Goal: Contribute content: Contribute content

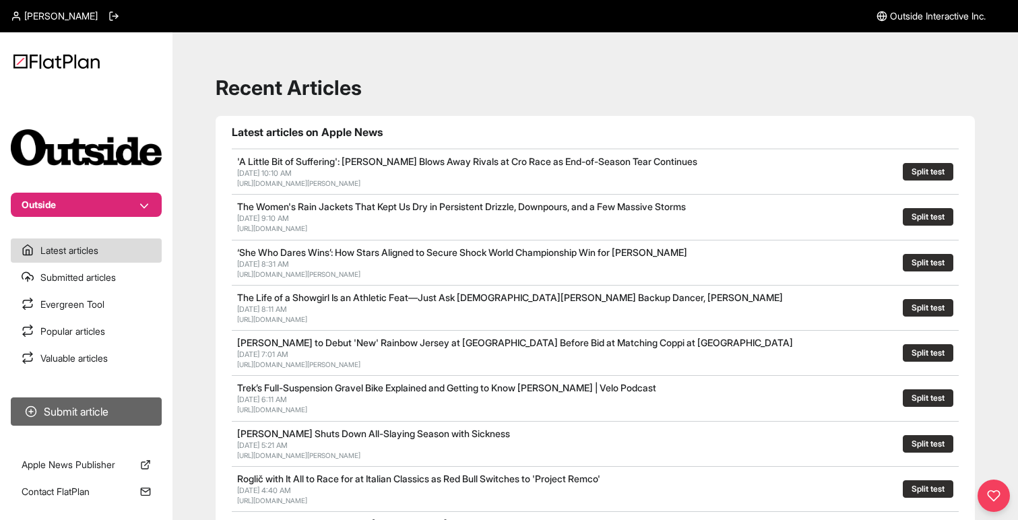
click at [80, 406] on button "Submit article" at bounding box center [86, 412] width 151 height 28
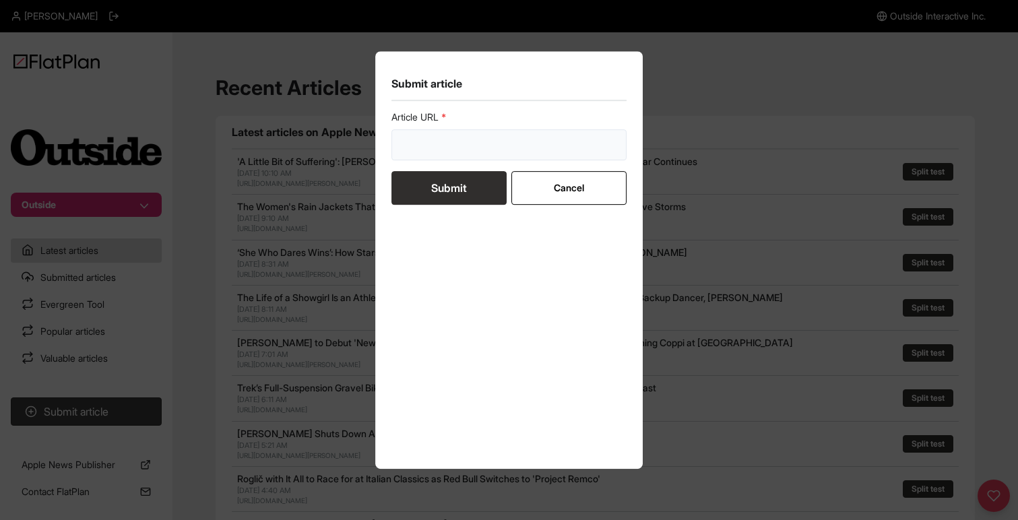
click at [452, 146] on input "url" at bounding box center [510, 144] width 236 height 31
paste input "[URL][DOMAIN_NAME]"
type input "[URL][DOMAIN_NAME]"
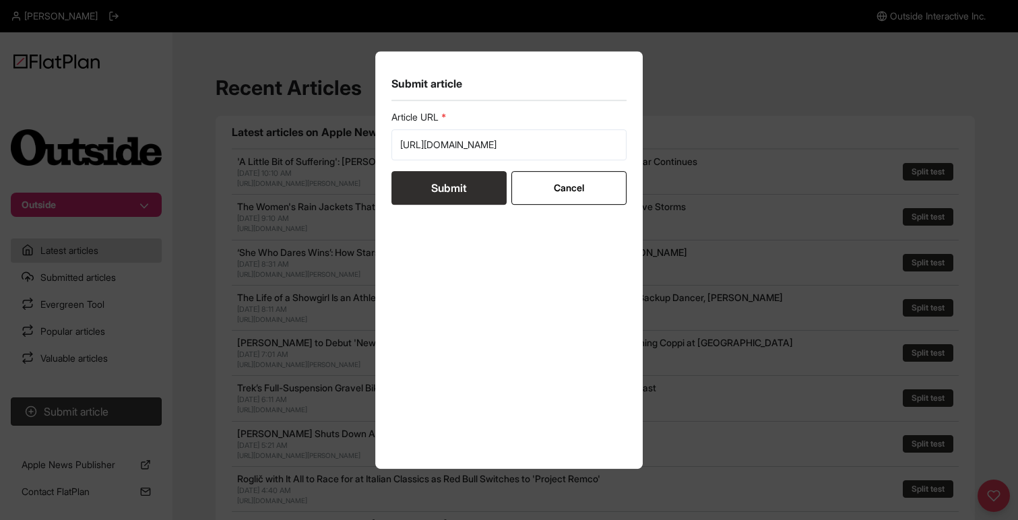
click at [420, 190] on button "Submit" at bounding box center [449, 188] width 115 height 34
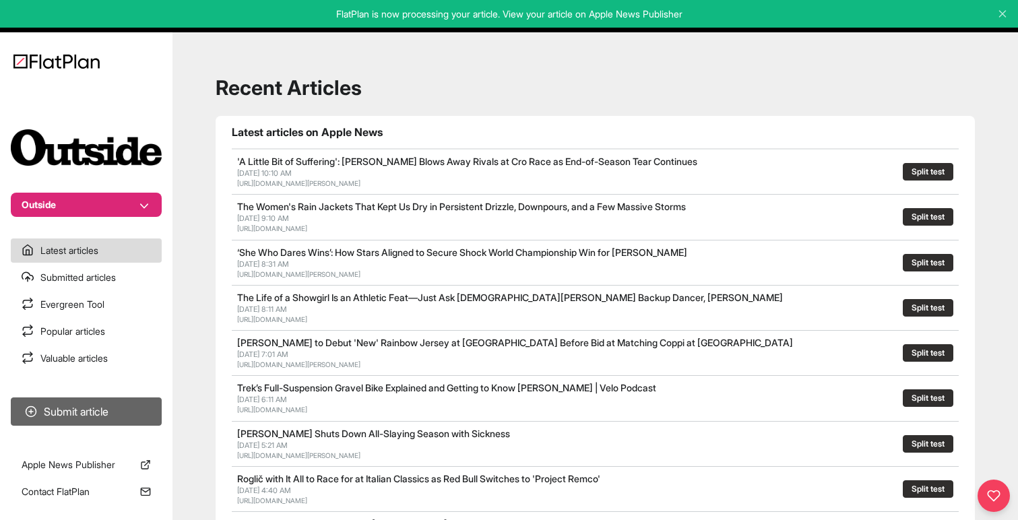
click at [85, 416] on button "Submit article" at bounding box center [86, 412] width 151 height 28
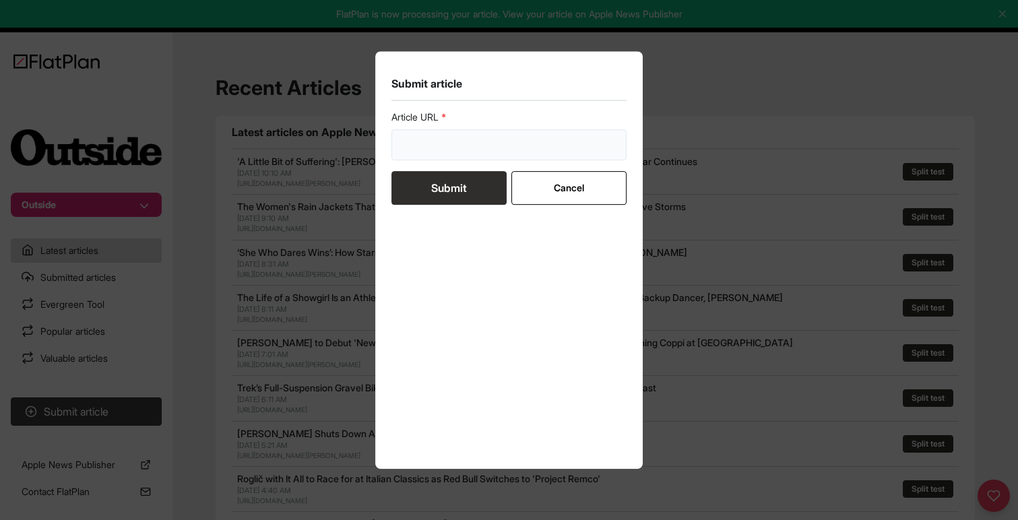
click at [429, 135] on input "url" at bounding box center [510, 144] width 236 height 31
paste input "[URL][DOMAIN_NAME][PERSON_NAME]"
type input "[URL][DOMAIN_NAME][PERSON_NAME]"
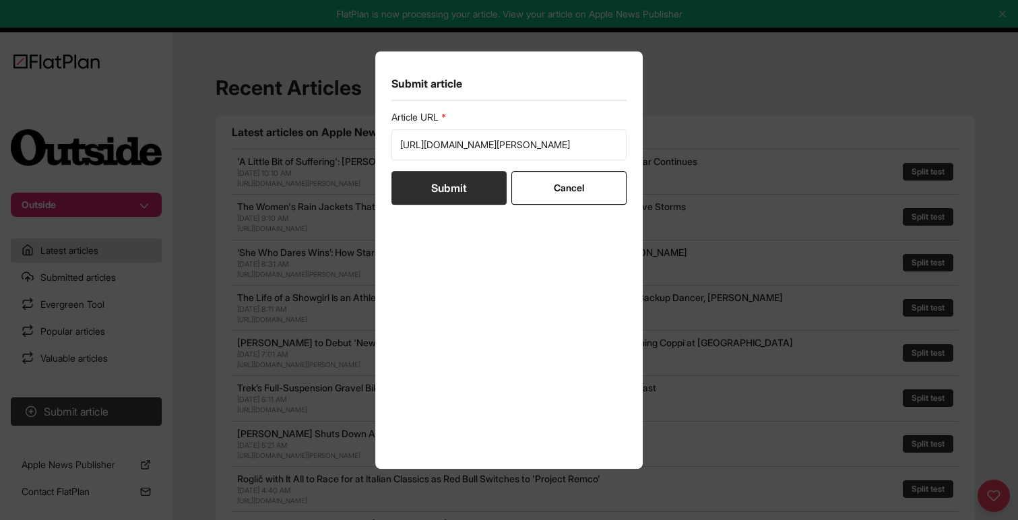
click at [420, 186] on button "Submit" at bounding box center [449, 188] width 115 height 34
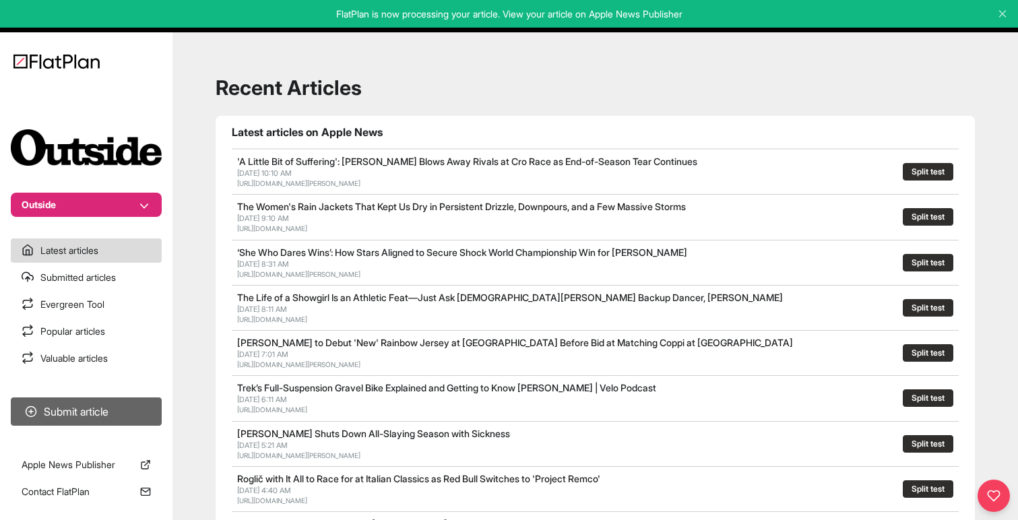
click at [106, 402] on button "Submit article" at bounding box center [86, 412] width 151 height 28
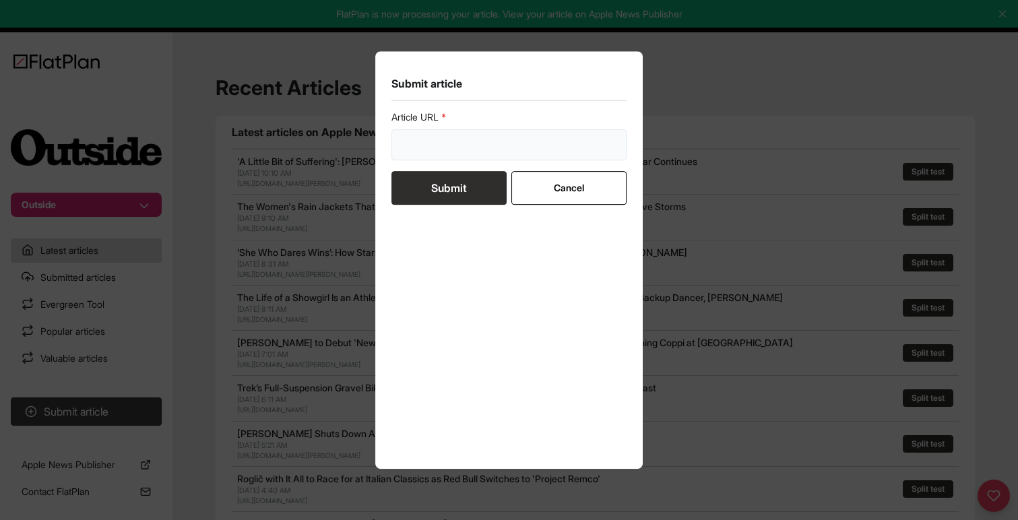
click at [428, 149] on input "url" at bounding box center [510, 144] width 236 height 31
paste input "[URL][DOMAIN_NAME]"
type input "[URL][DOMAIN_NAME]"
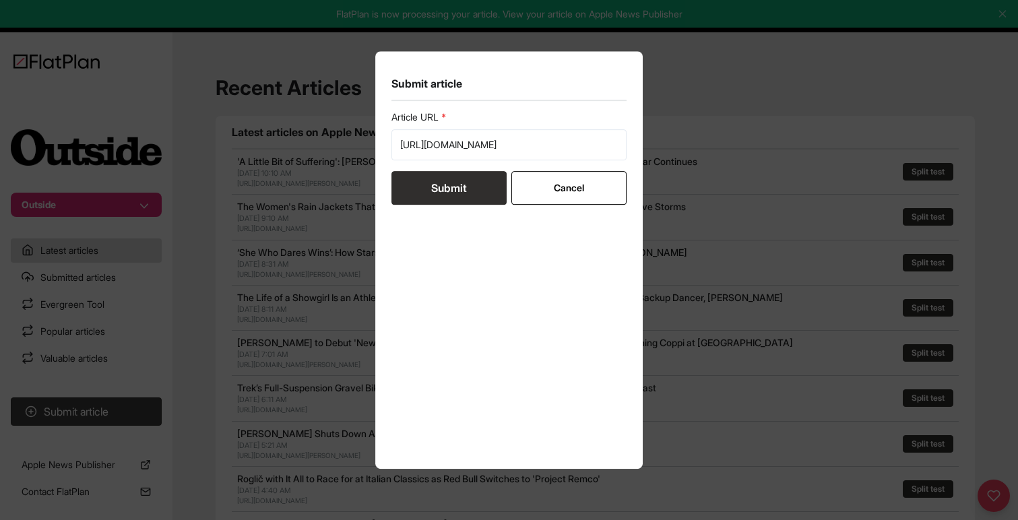
click at [425, 177] on button "Submit" at bounding box center [449, 188] width 115 height 34
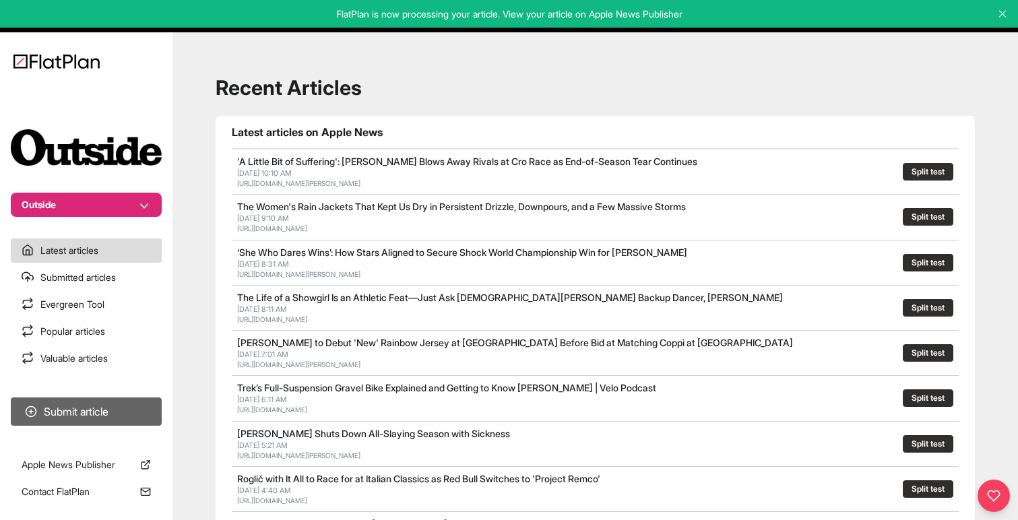
click at [97, 416] on button "Submit article" at bounding box center [86, 412] width 151 height 28
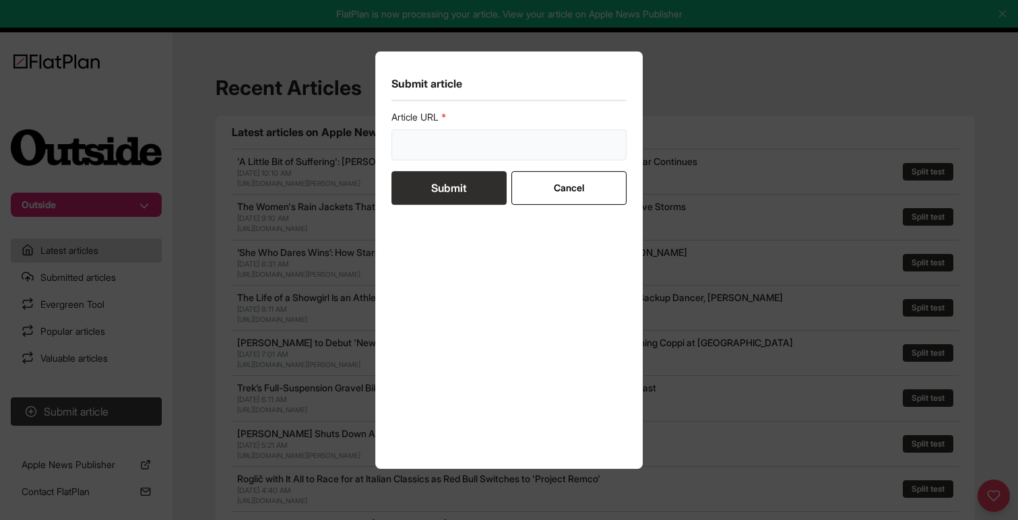
click at [465, 142] on input "url" at bounding box center [510, 144] width 236 height 31
paste input "[URL][DOMAIN_NAME]"
type input "[URL][DOMAIN_NAME]"
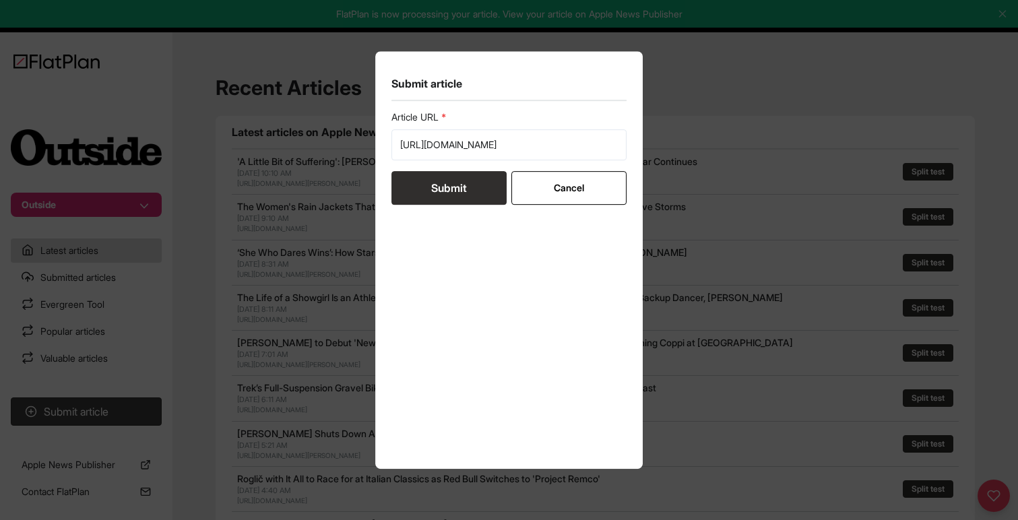
click at [437, 183] on button "Submit" at bounding box center [449, 188] width 115 height 34
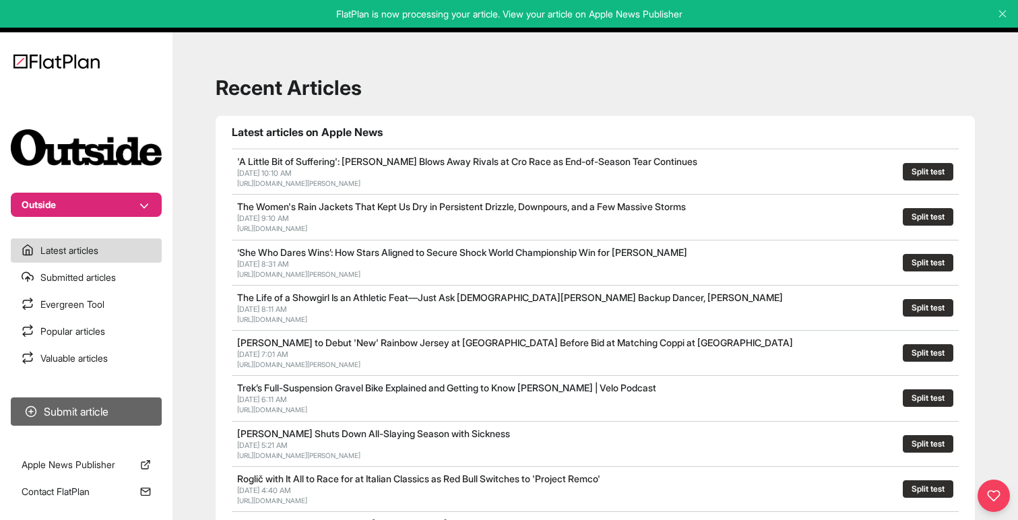
click at [88, 406] on button "Submit article" at bounding box center [86, 412] width 151 height 28
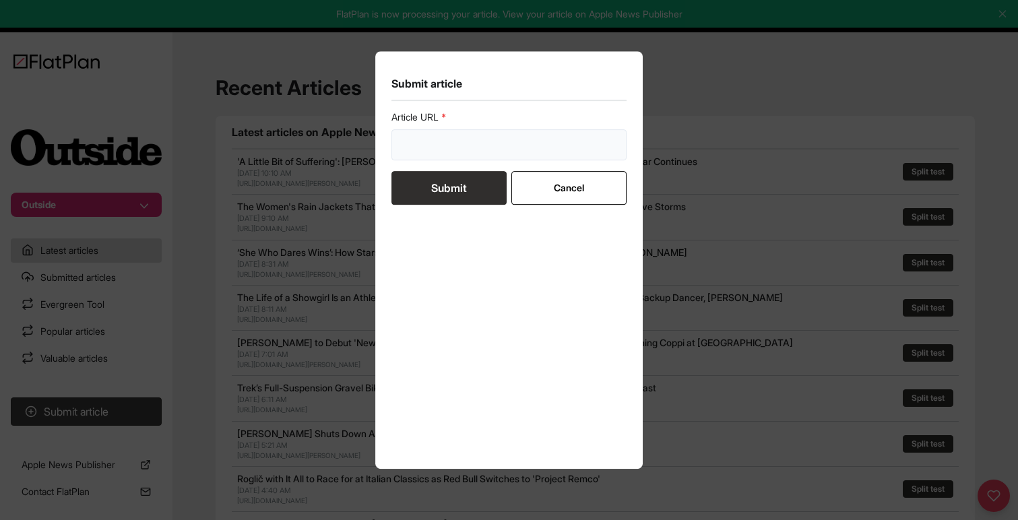
click at [424, 140] on input "url" at bounding box center [510, 144] width 236 height 31
paste input "[URL][DOMAIN_NAME]"
type input "[URL][DOMAIN_NAME]"
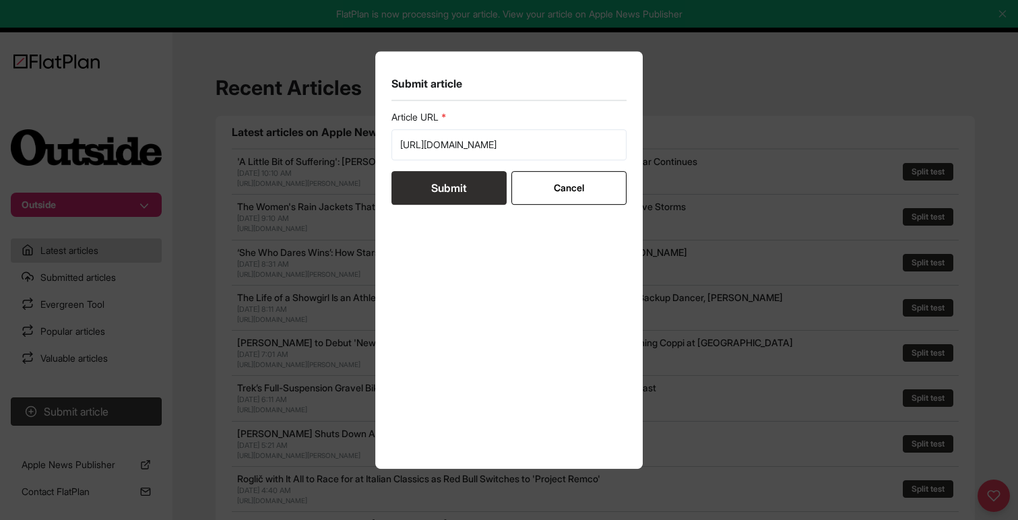
click at [423, 184] on button "Submit" at bounding box center [449, 188] width 115 height 34
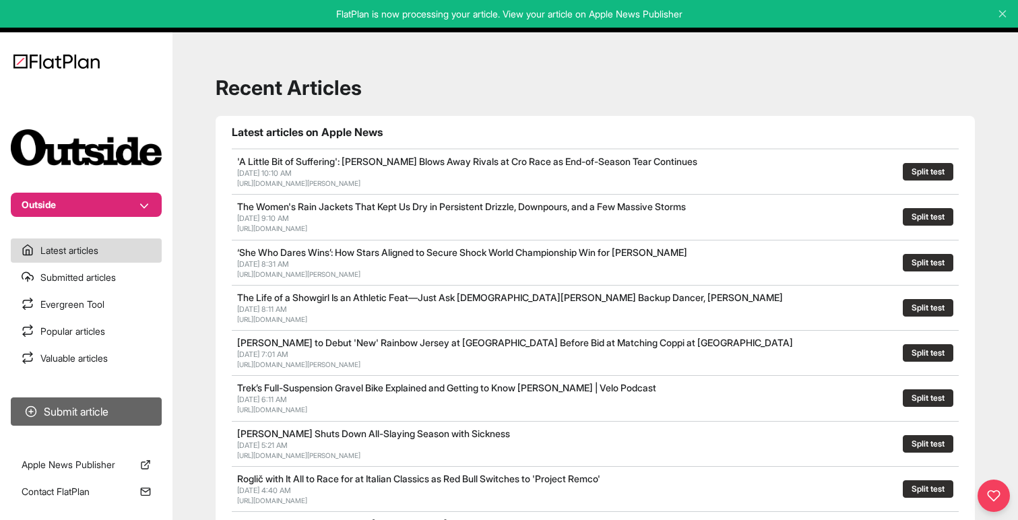
click at [73, 407] on button "Submit article" at bounding box center [86, 412] width 151 height 28
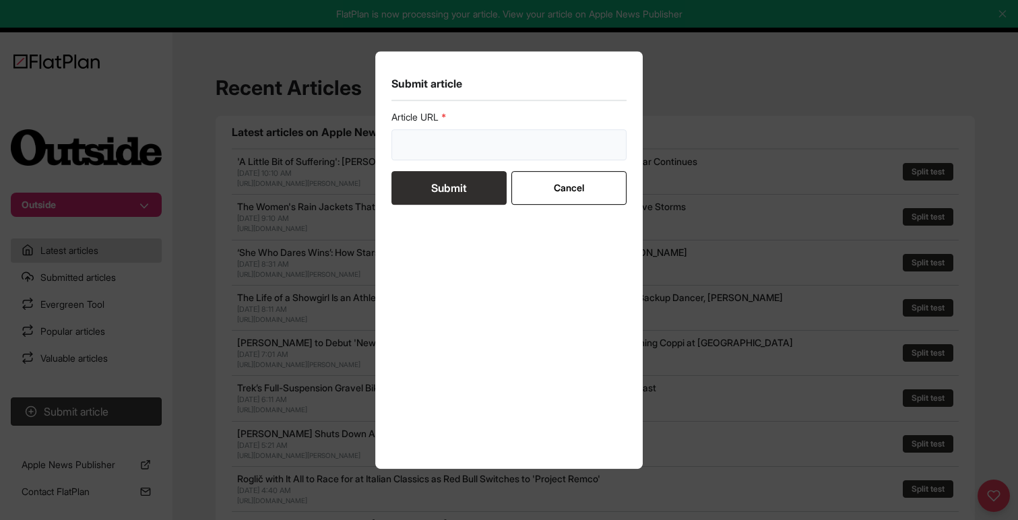
click at [429, 132] on input "url" at bounding box center [510, 144] width 236 height 31
paste input "[URL][DOMAIN_NAME]"
type input "[URL][DOMAIN_NAME]"
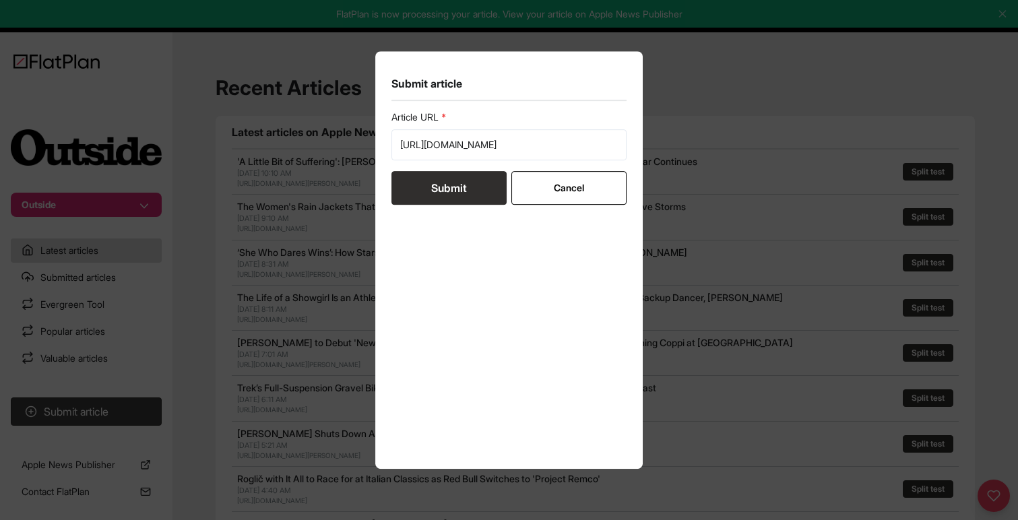
click at [418, 193] on button "Submit" at bounding box center [449, 188] width 115 height 34
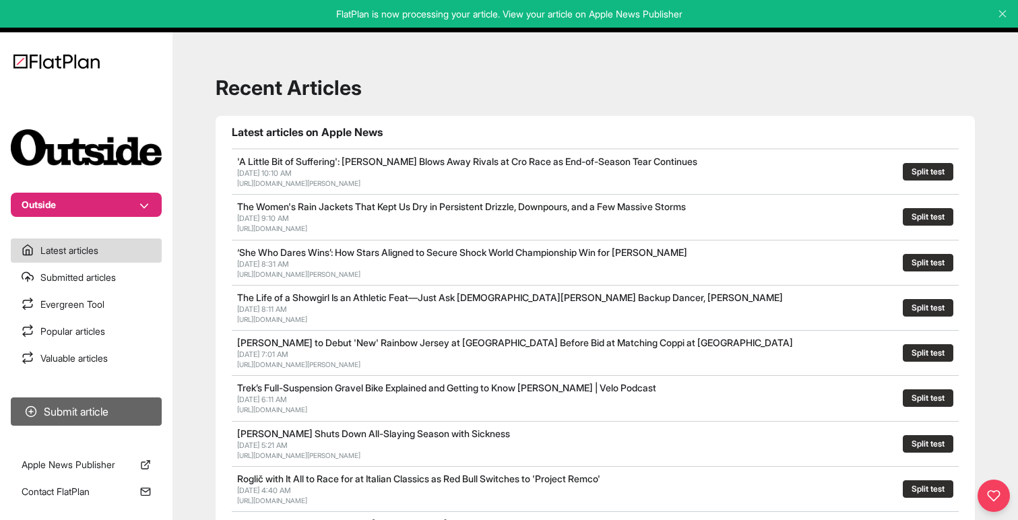
click at [76, 412] on button "Submit article" at bounding box center [86, 412] width 151 height 28
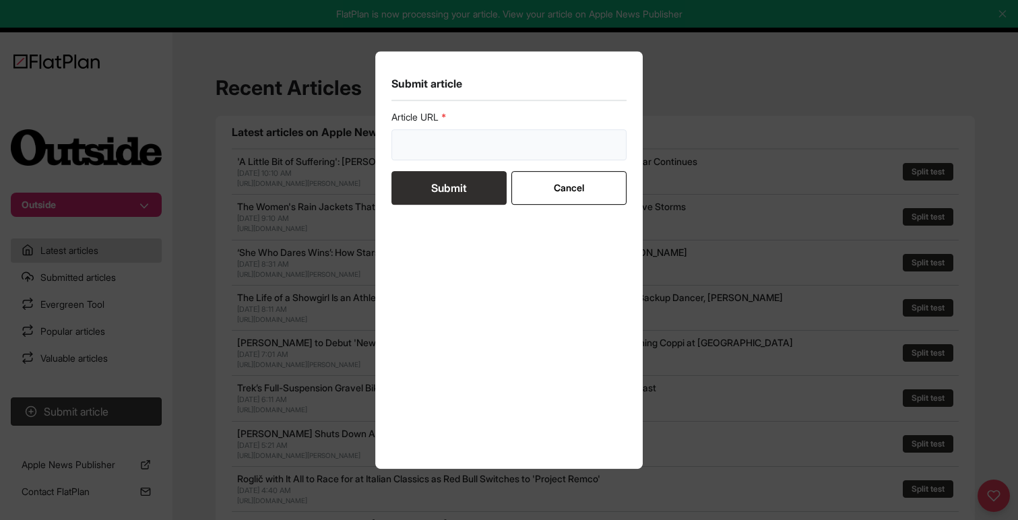
click at [425, 143] on input "url" at bounding box center [510, 144] width 236 height 31
paste input "[URL][DOMAIN_NAME]"
type input "[URL][DOMAIN_NAME]"
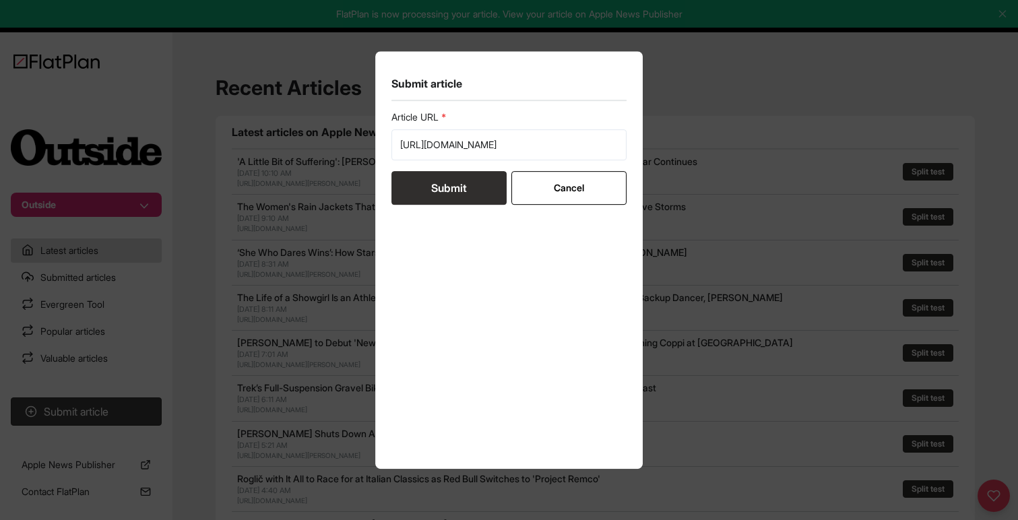
click at [416, 183] on button "Submit" at bounding box center [449, 188] width 115 height 34
